Goal: Task Accomplishment & Management: Manage account settings

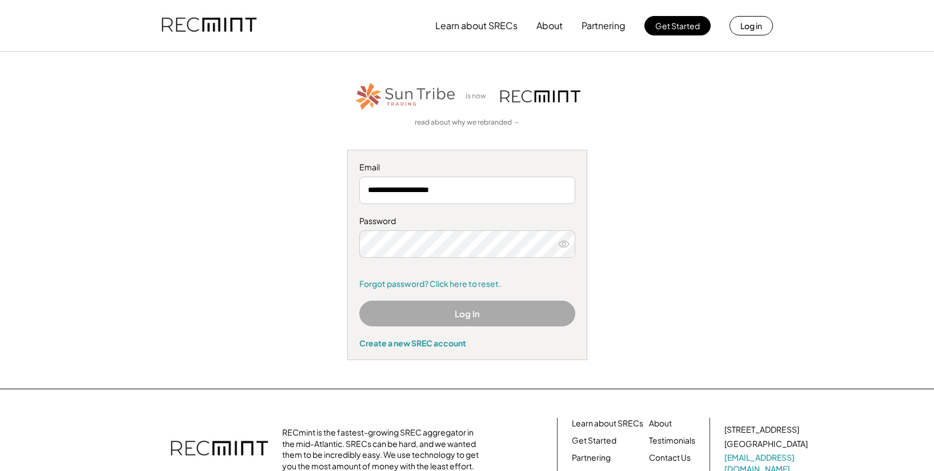
click at [462, 317] on button "Log In" at bounding box center [467, 314] width 216 height 26
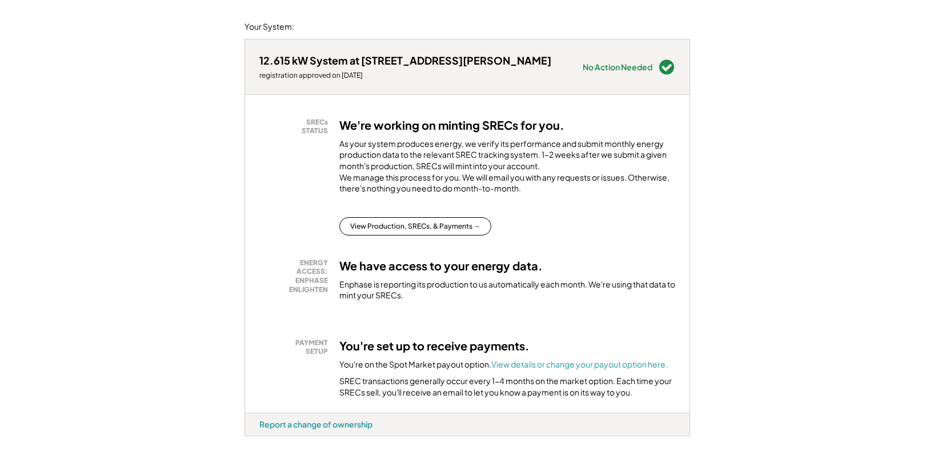
scroll to position [114, 0]
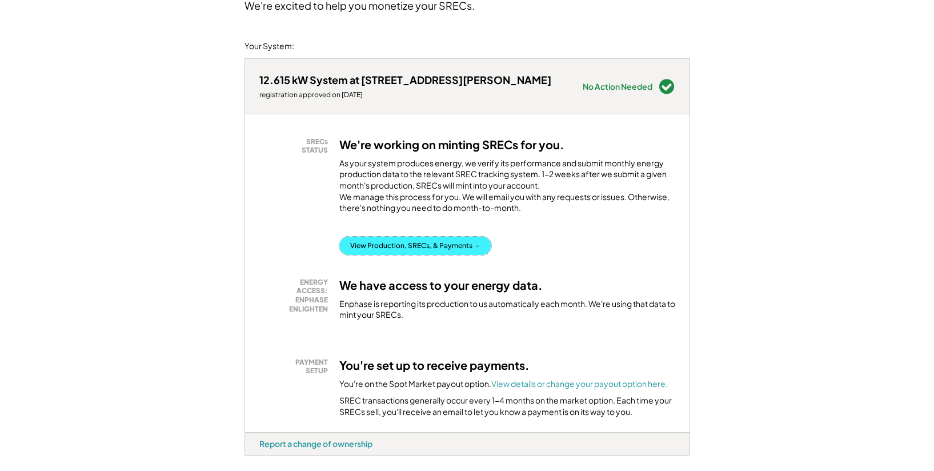
click at [386, 255] on button "View Production, SRECs, & Payments →" at bounding box center [415, 246] width 152 height 18
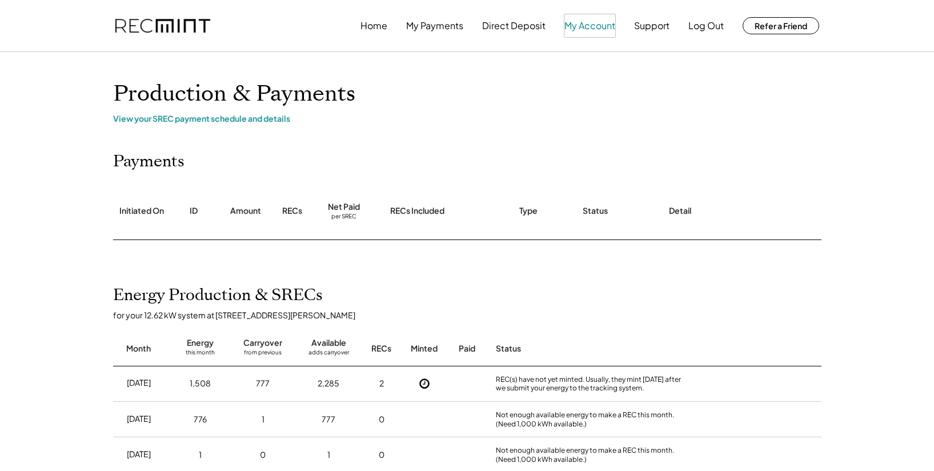
click at [588, 31] on button "My Account" at bounding box center [589, 25] width 51 height 23
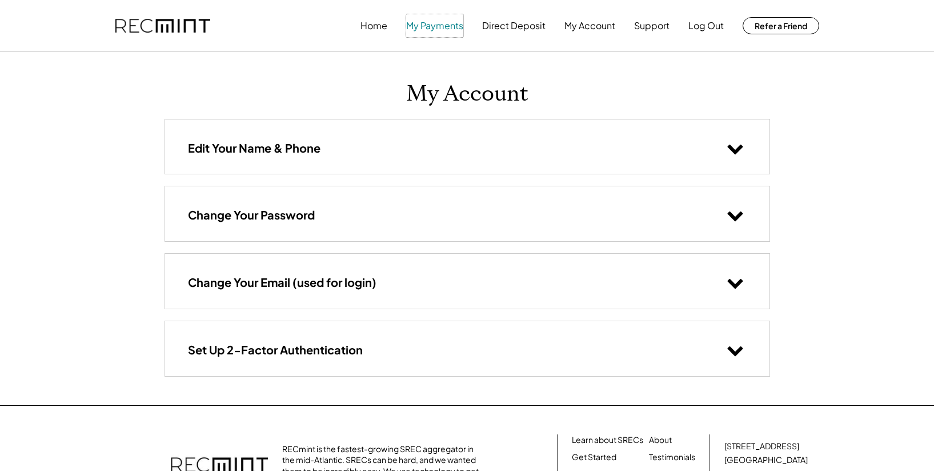
click at [447, 27] on button "My Payments" at bounding box center [434, 25] width 57 height 23
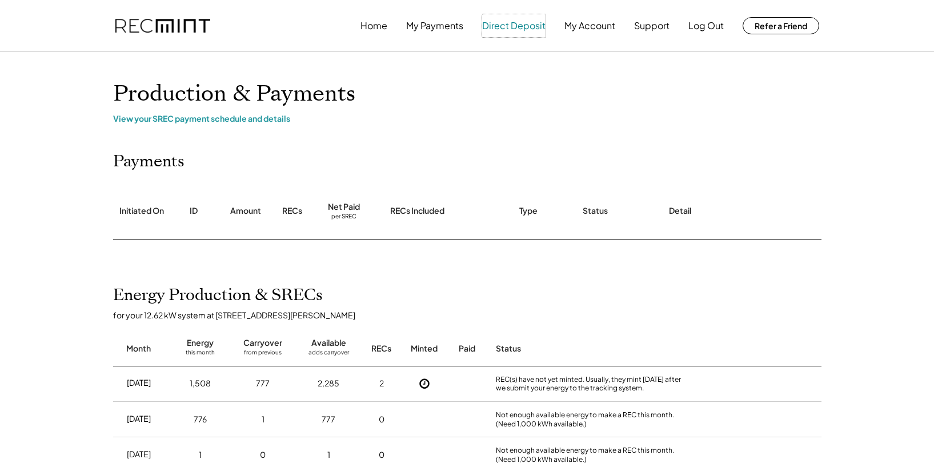
click at [509, 28] on button "Direct Deposit" at bounding box center [513, 25] width 63 height 23
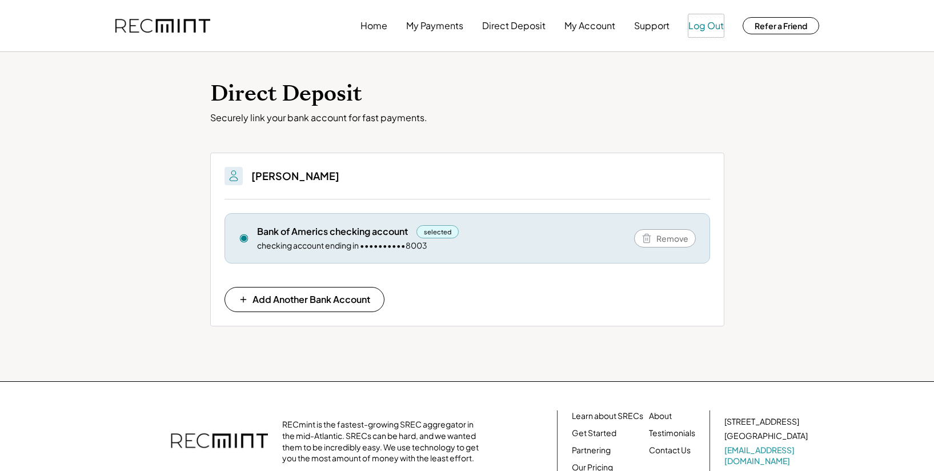
click at [708, 30] on button "Log Out" at bounding box center [705, 25] width 35 height 23
